Goal: Transaction & Acquisition: Purchase product/service

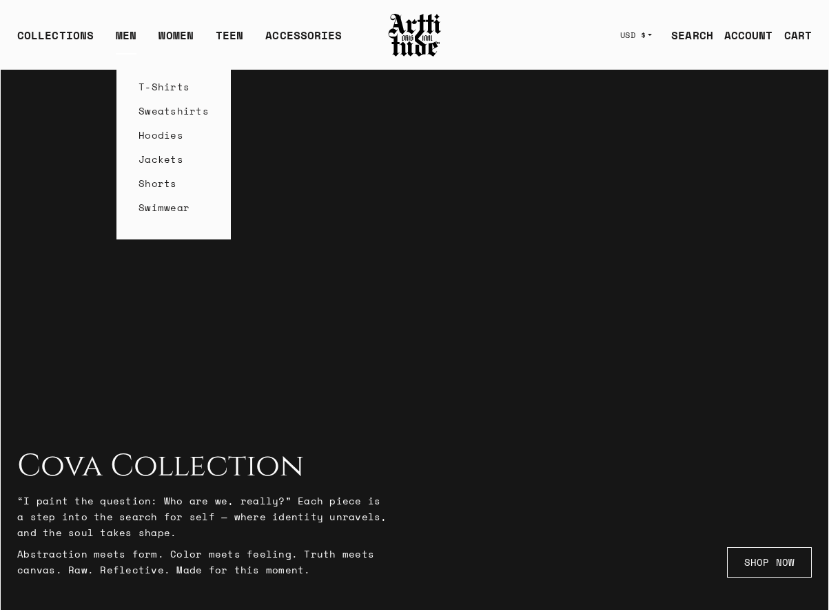
click at [153, 82] on link "T-Shirts" at bounding box center [174, 86] width 70 height 24
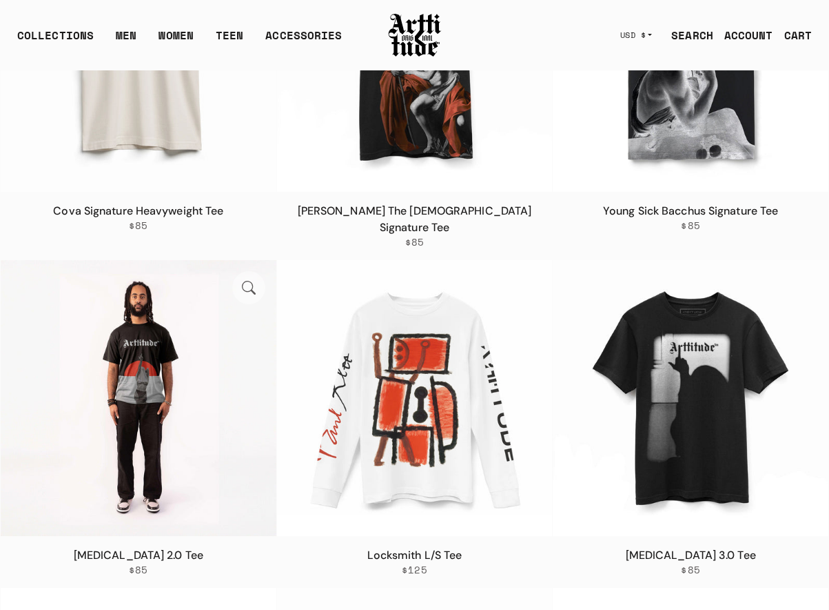
scroll to position [1294, 0]
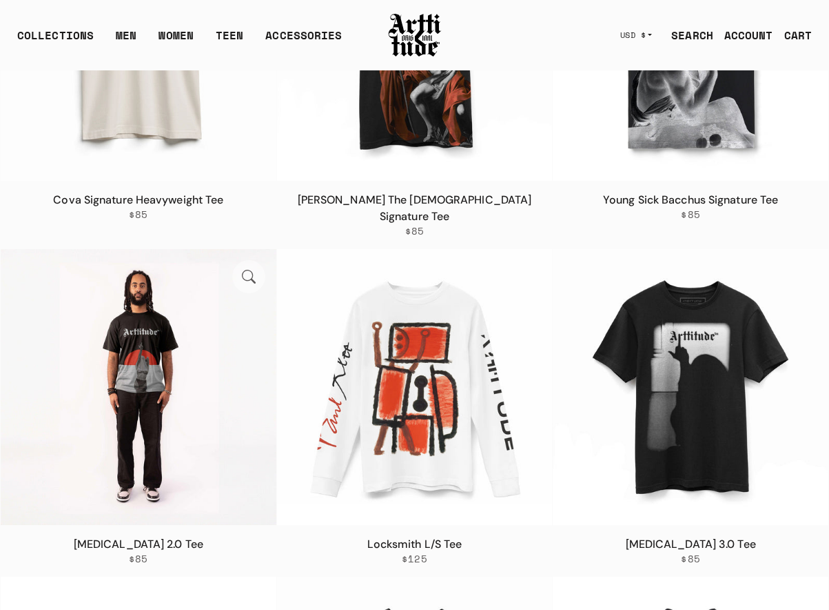
click at [193, 398] on img at bounding box center [139, 387] width 276 height 276
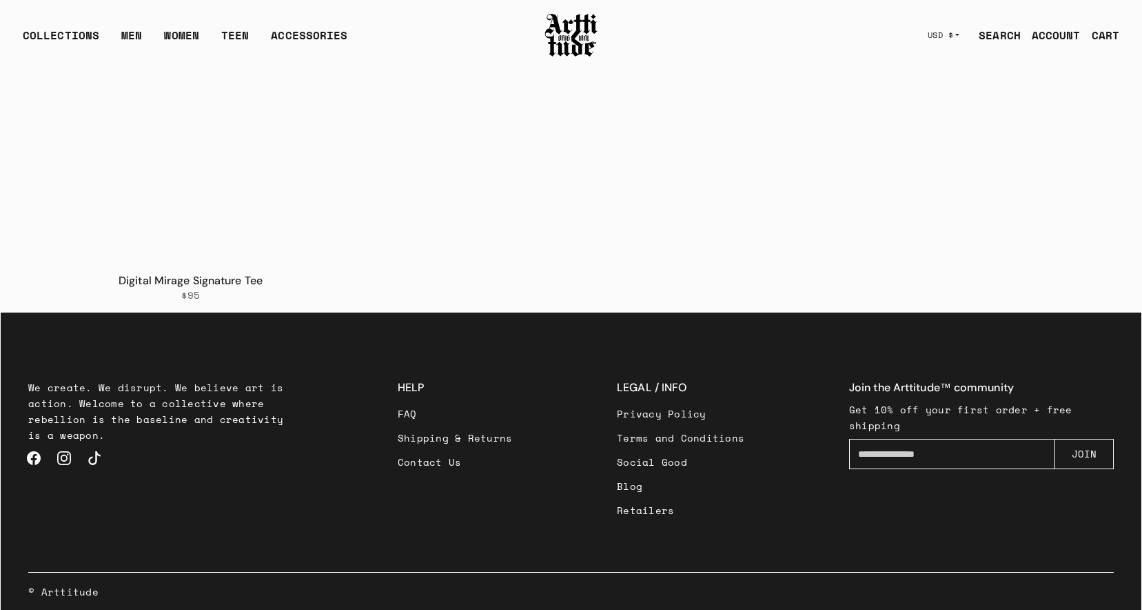
scroll to position [4653, 0]
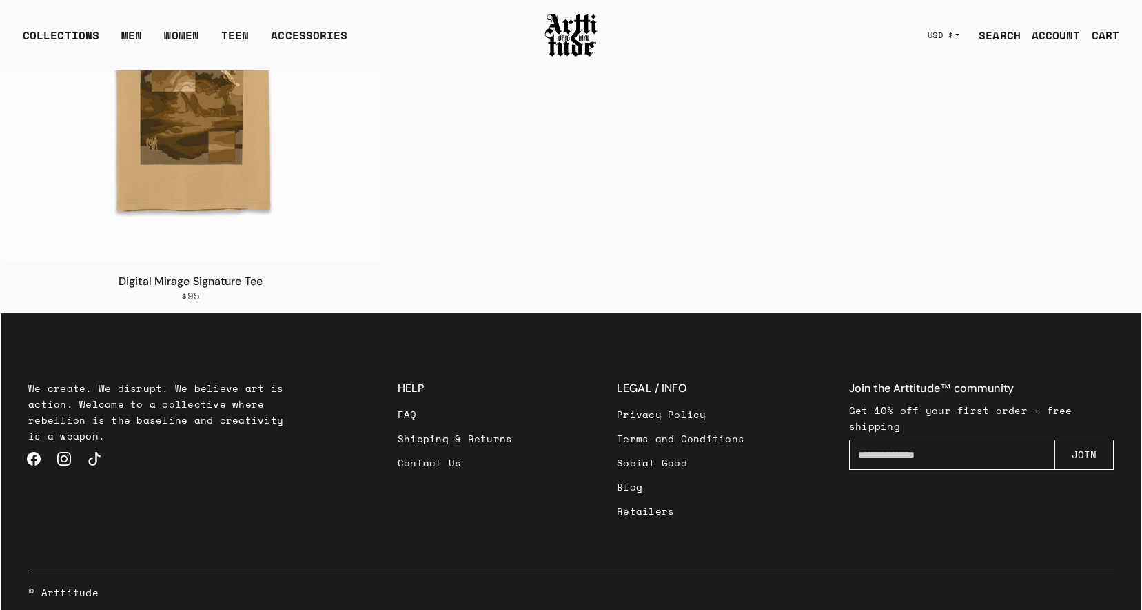
click at [647, 508] on link "Retailers" at bounding box center [681, 511] width 128 height 24
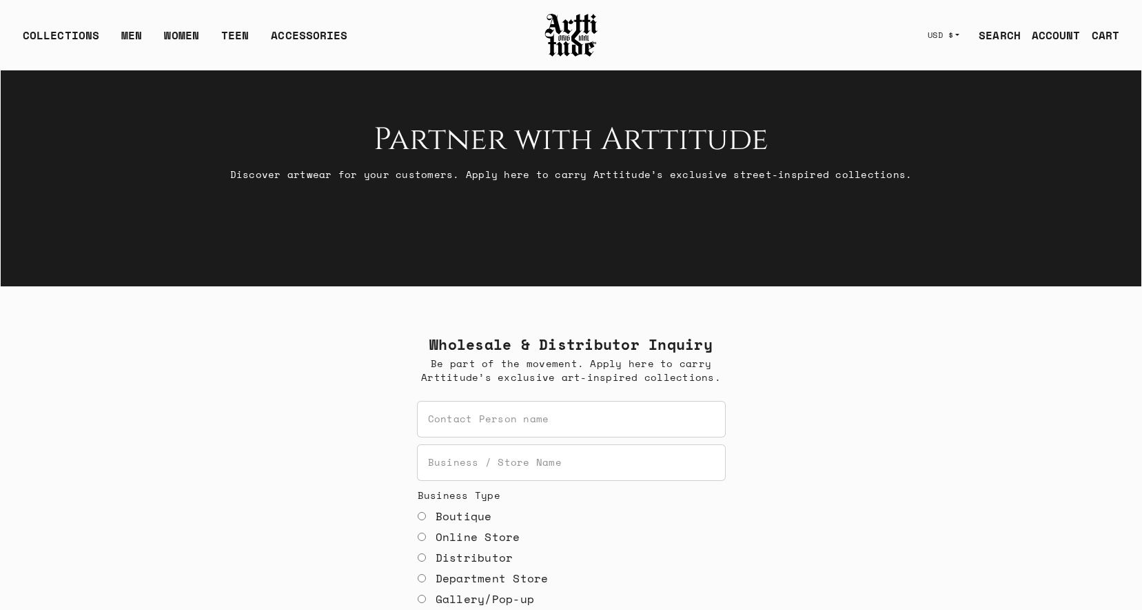
scroll to position [75, 0]
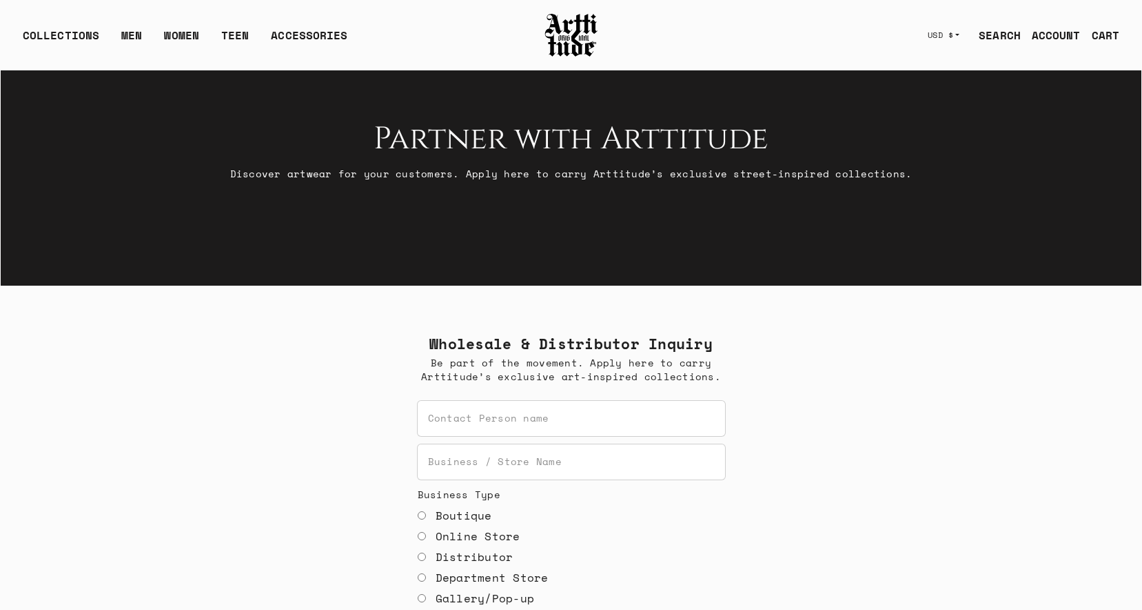
click at [730, 177] on p "Discover artwear for your customers. Apply here to carry Arttitude’s exclusive …" at bounding box center [571, 173] width 1097 height 16
drag, startPoint x: 730, startPoint y: 177, endPoint x: 857, endPoint y: 172, distance: 126.9
click at [857, 172] on p "Discover artwear for your customers. Apply here to carry Arttitude’s exclusive …" at bounding box center [571, 173] width 1097 height 16
click at [790, 368] on section "Wholesale & Distributor Inquiry Be part of the movement. Apply here to carry Ar…" at bounding box center [571, 607] width 1141 height 554
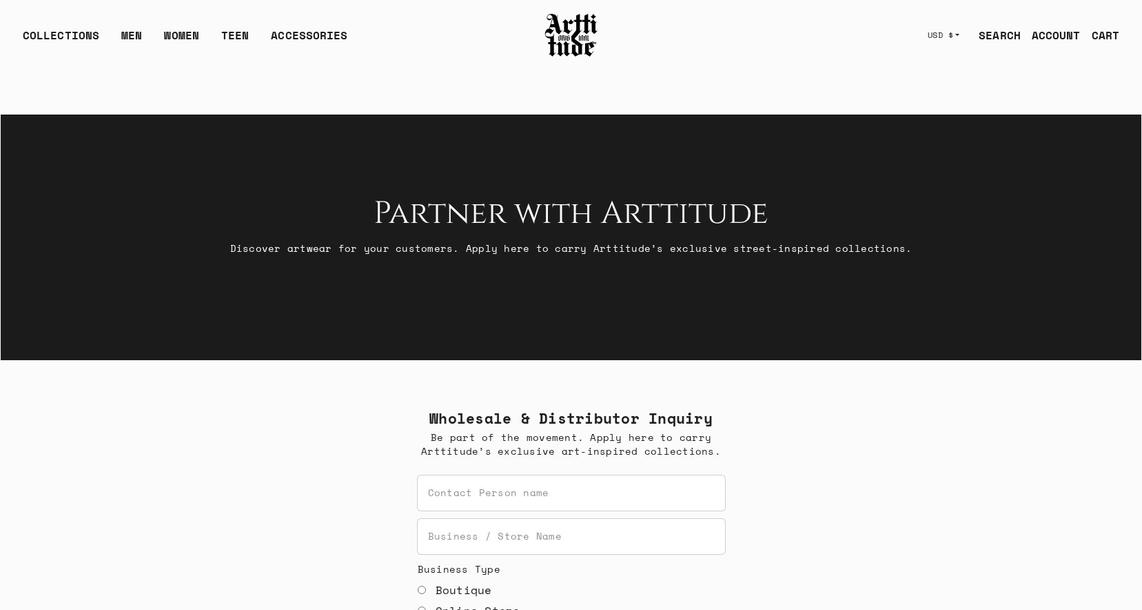
scroll to position [0, 0]
click at [581, 31] on img at bounding box center [571, 35] width 55 height 47
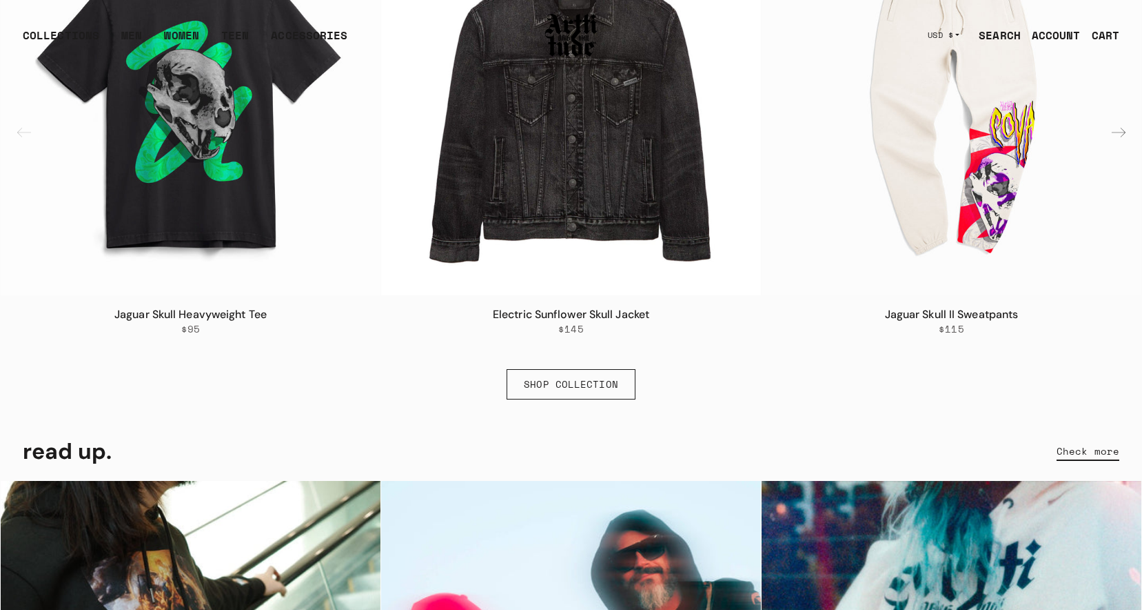
scroll to position [978, 0]
